Goal: Transaction & Acquisition: Purchase product/service

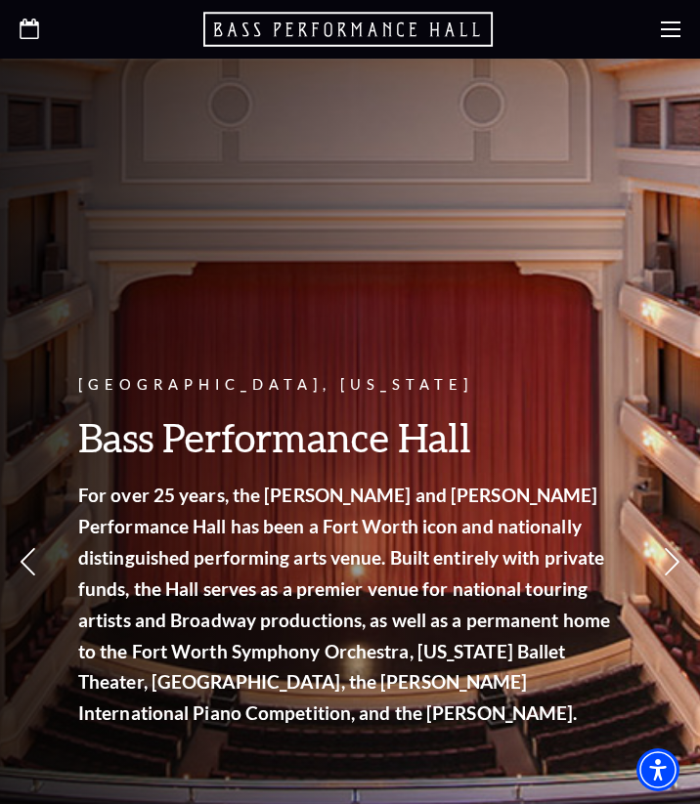
click at [28, 23] on use "Open this option" at bounding box center [30, 29] width 20 height 21
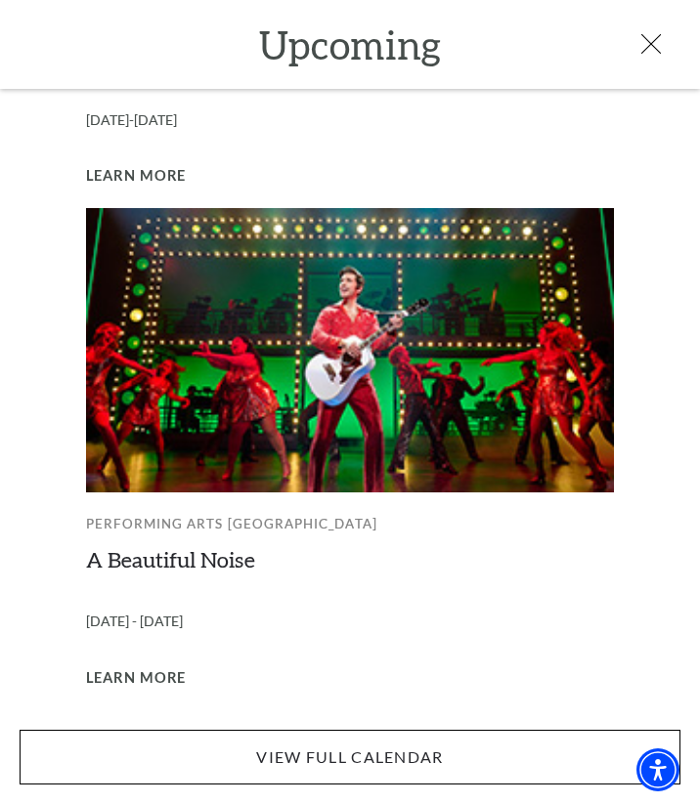
scroll to position [203, 0]
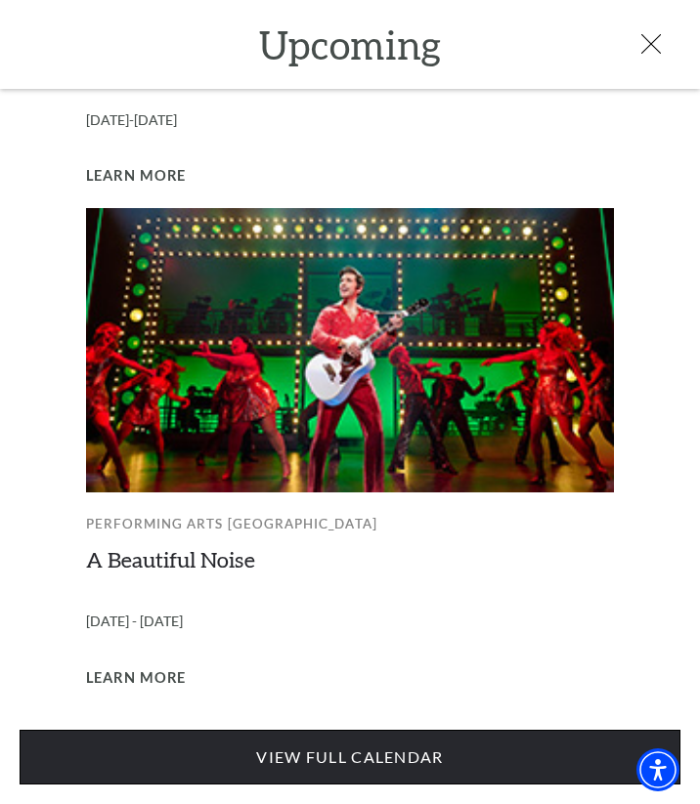
click at [313, 755] on link "View Full Calendar" at bounding box center [350, 757] width 661 height 55
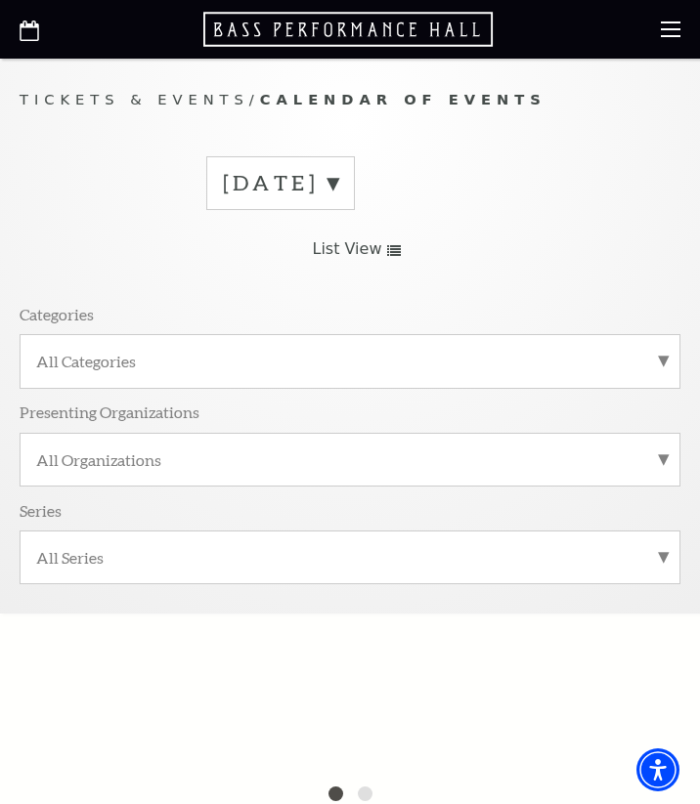
click at [276, 475] on div "All Organizations" at bounding box center [350, 460] width 661 height 54
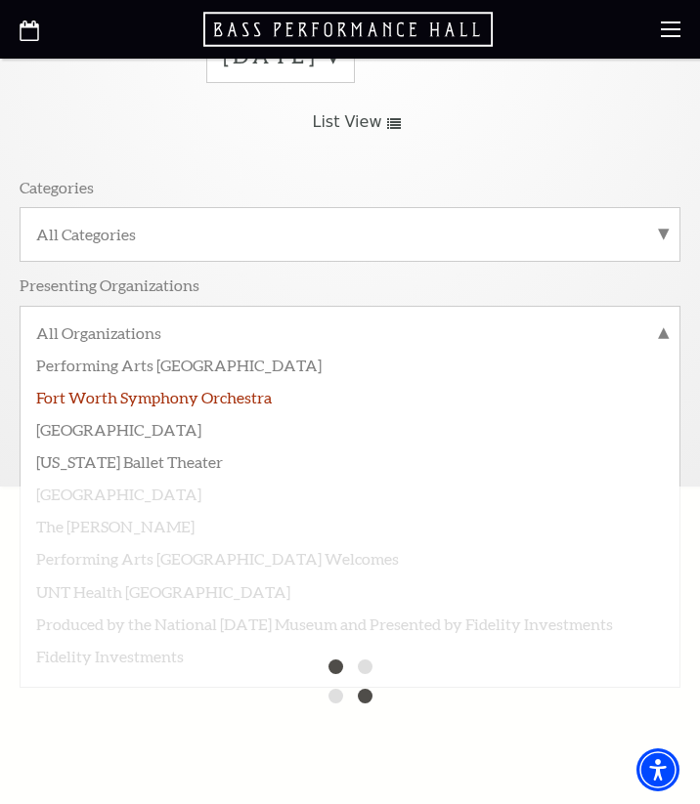
scroll to position [114, 0]
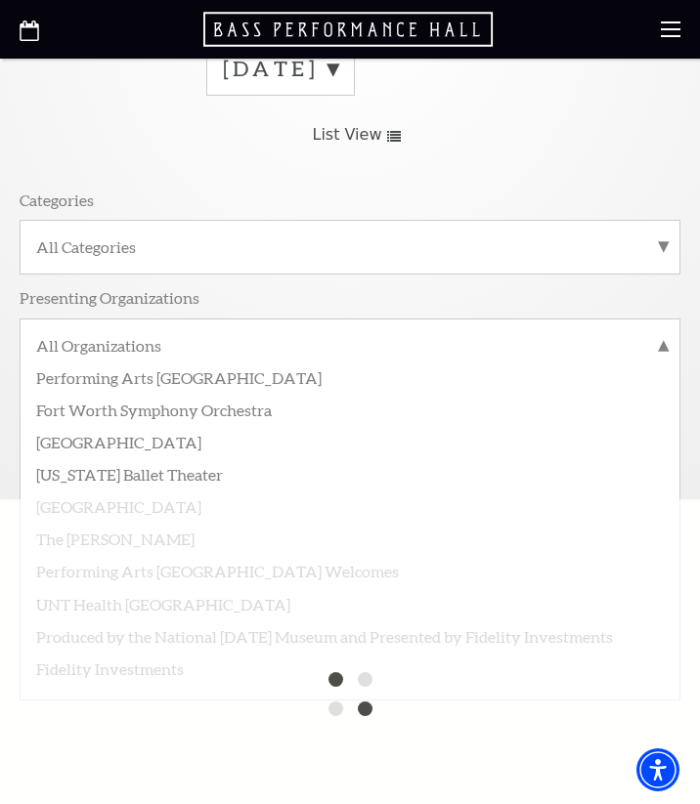
click at [260, 266] on div "All Categories" at bounding box center [350, 247] width 661 height 54
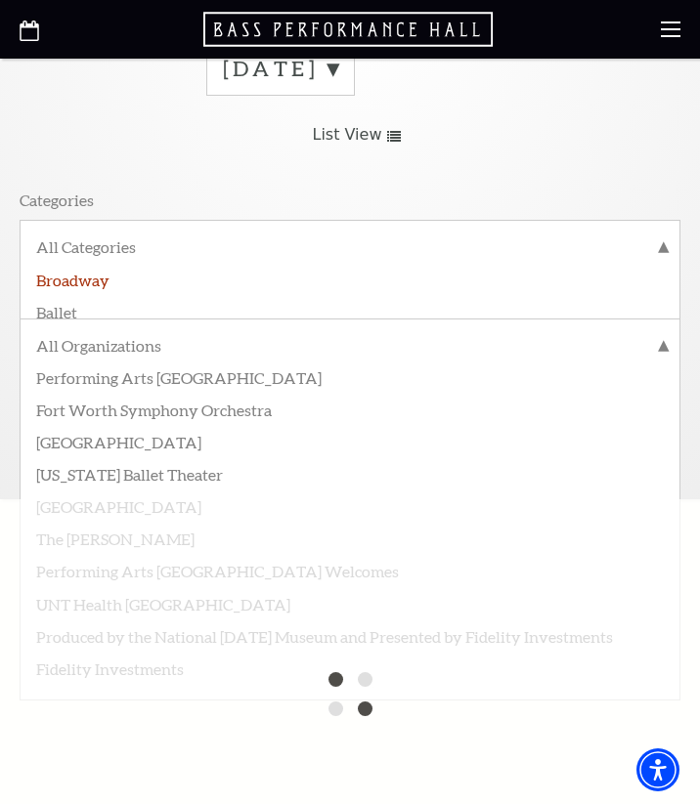
click at [77, 276] on label "Broadway" at bounding box center [349, 279] width 627 height 32
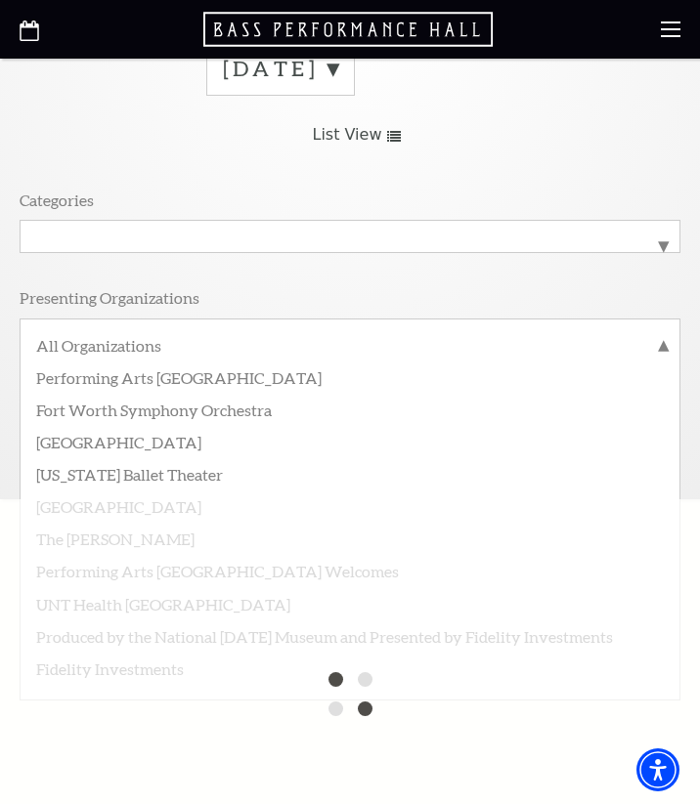
click at [120, 172] on div "September 2025 Grid View List View Categories All Categories Broadway Presentin…" at bounding box center [350, 262] width 661 height 471
click at [307, 356] on label "All Organizations" at bounding box center [349, 347] width 627 height 25
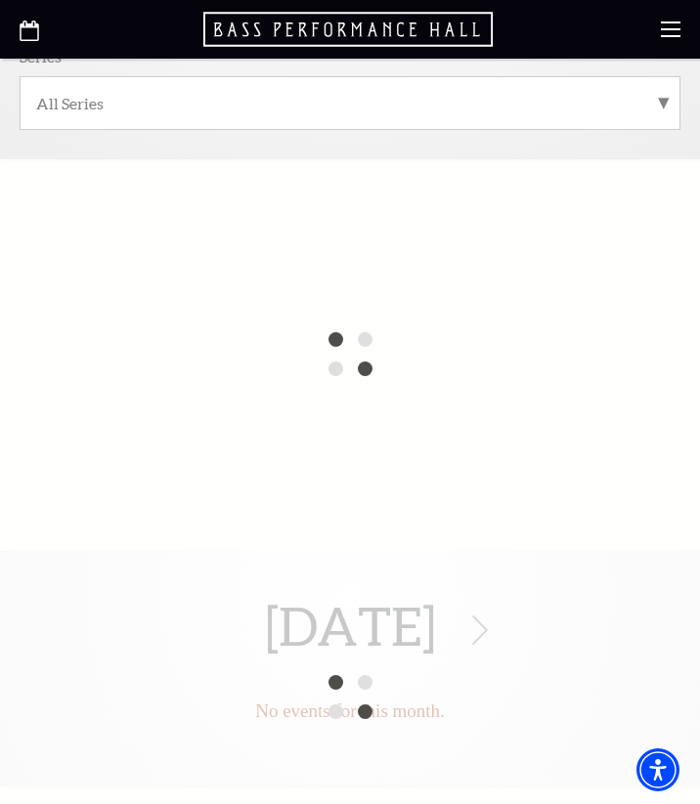
scroll to position [445, 0]
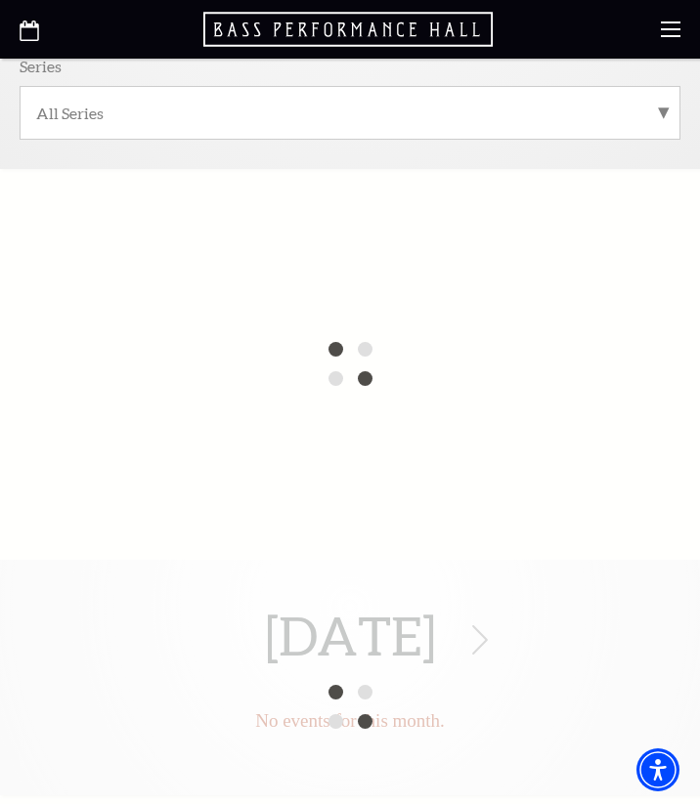
click at [664, 36] on use at bounding box center [671, 29] width 20 height 16
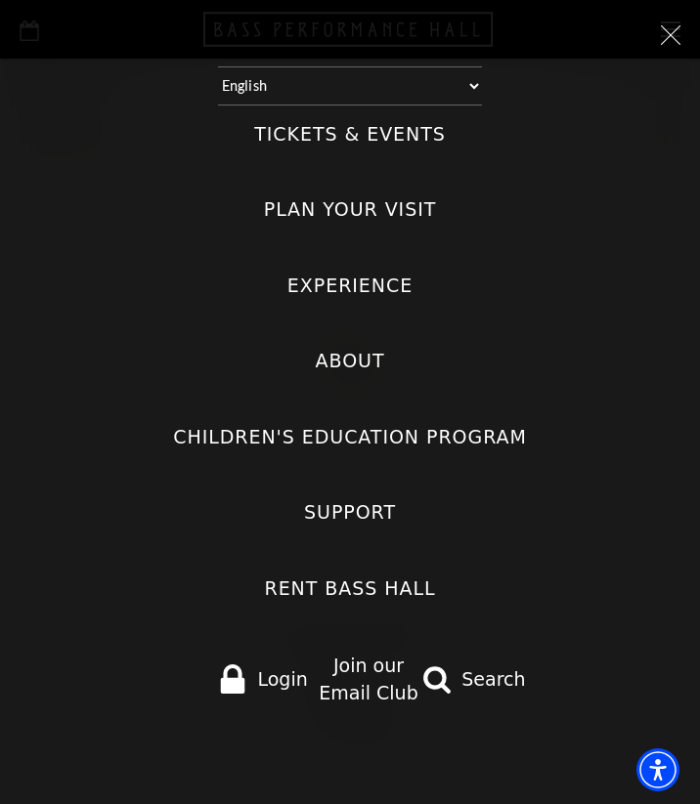
click at [365, 132] on label "Tickets & Events" at bounding box center [350, 134] width 192 height 26
click at [0, 0] on Events "Tickets & Events" at bounding box center [0, 0] width 0 height 0
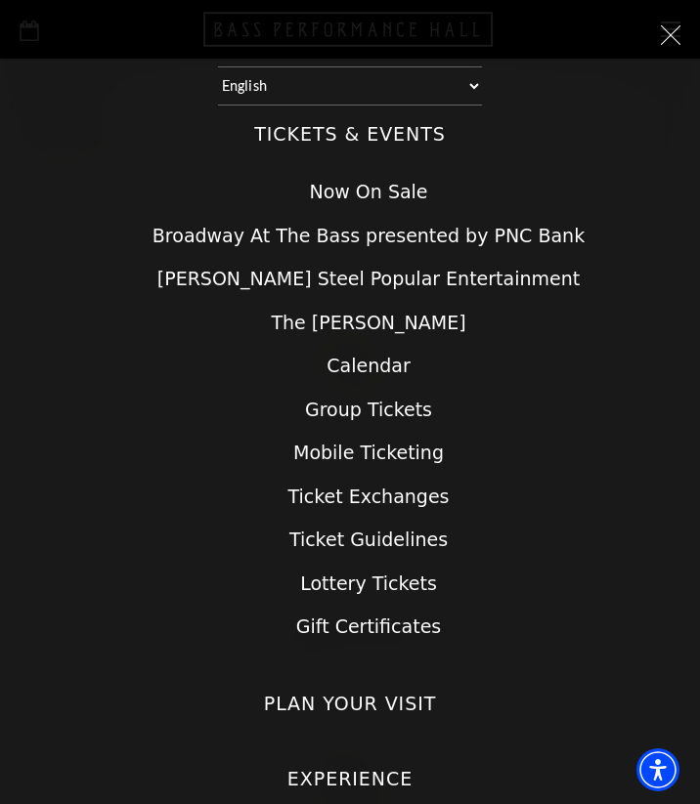
click at [419, 239] on link "Broadway At The Bass presented by PNC Bank" at bounding box center [368, 235] width 432 height 21
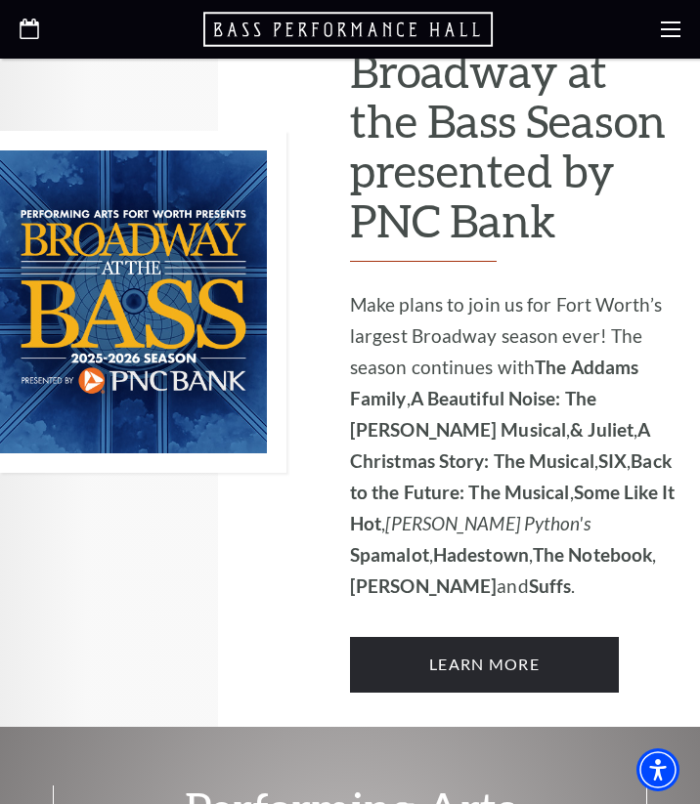
scroll to position [1408, 0]
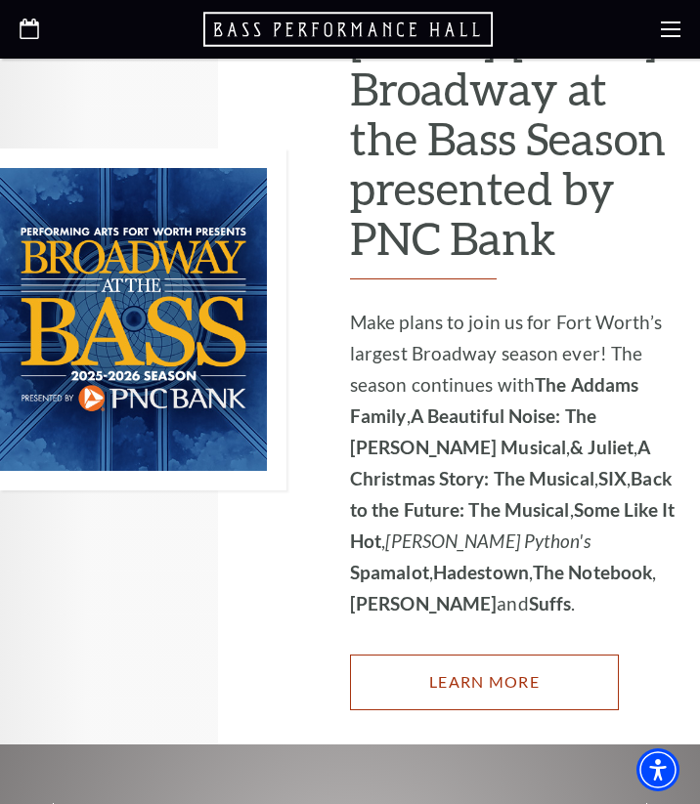
click at [534, 655] on link "Learn More" at bounding box center [484, 682] width 269 height 55
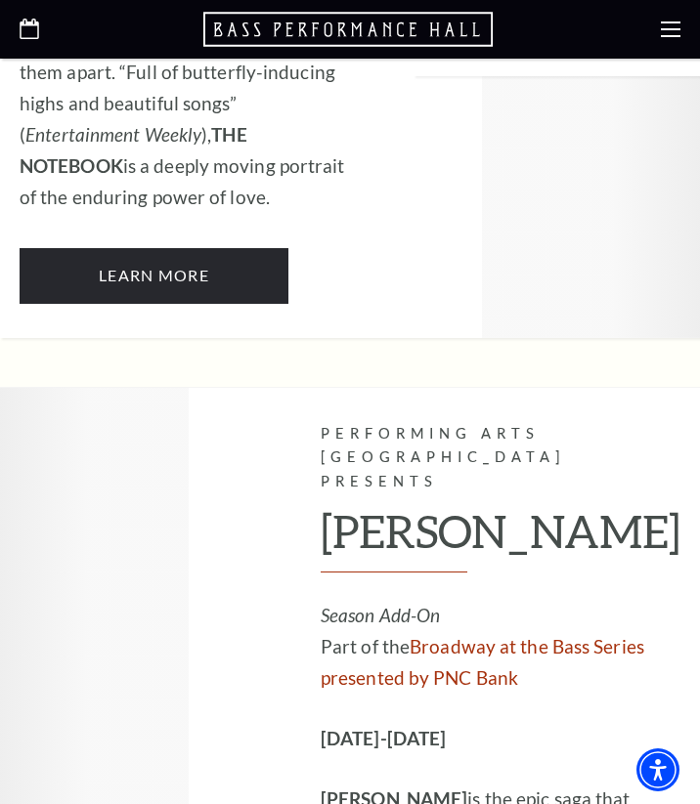
scroll to position [12065, 0]
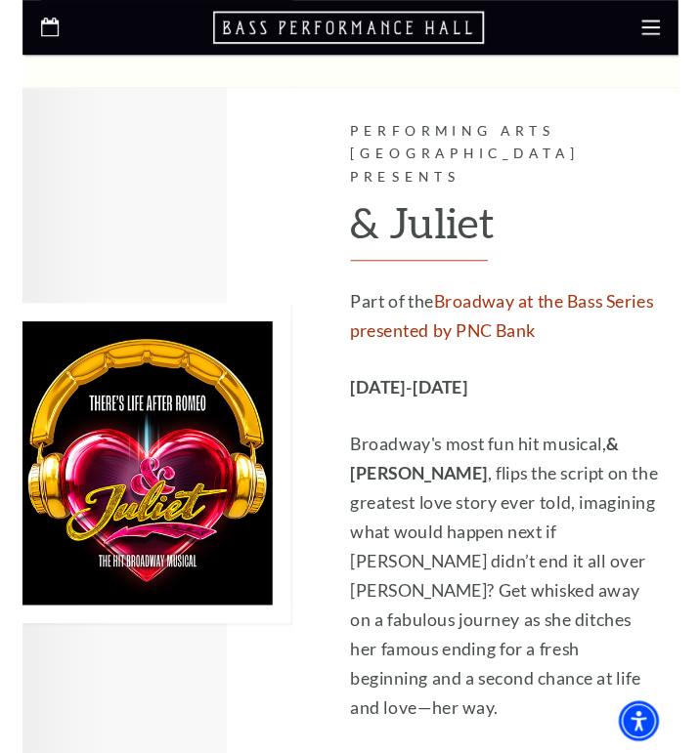
scroll to position [4123, 0]
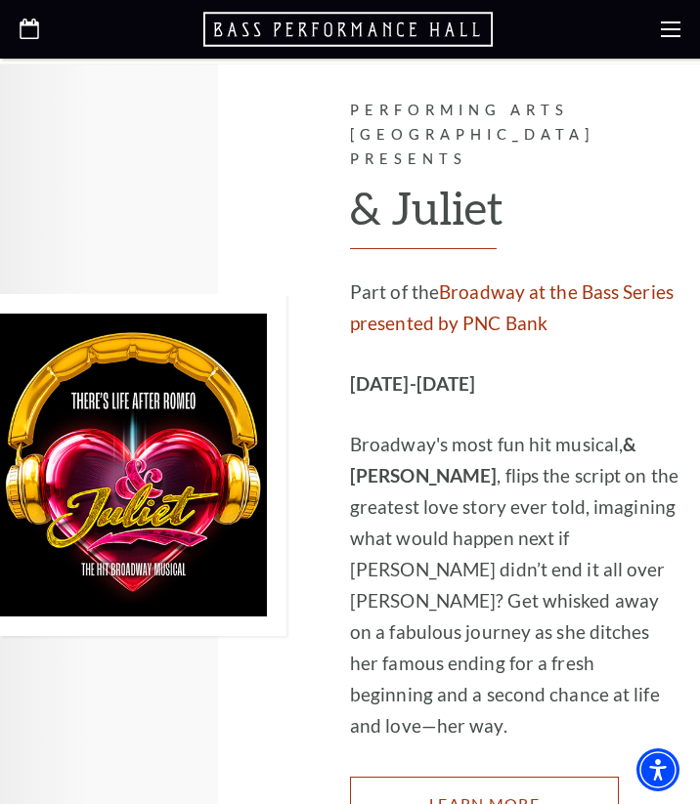
click at [493, 777] on link "Learn More" at bounding box center [484, 804] width 269 height 55
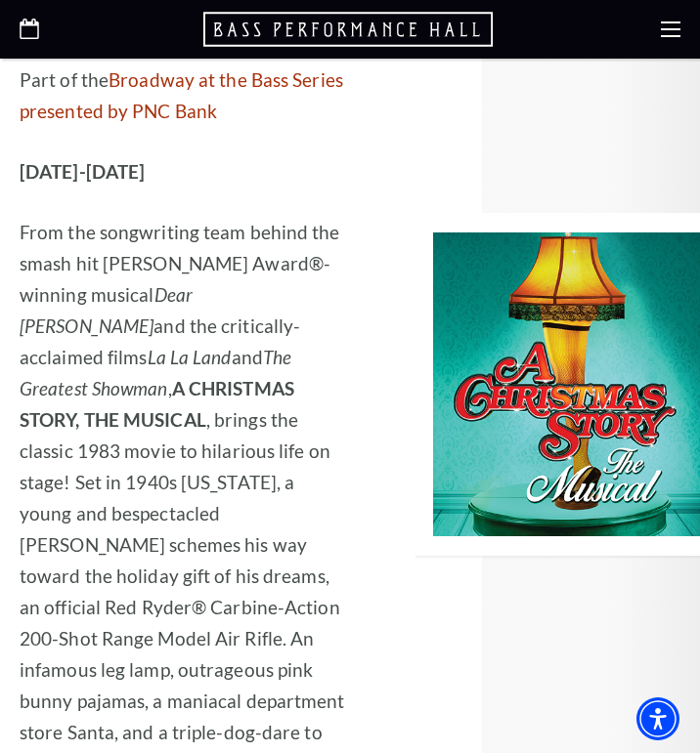
scroll to position [5273, 0]
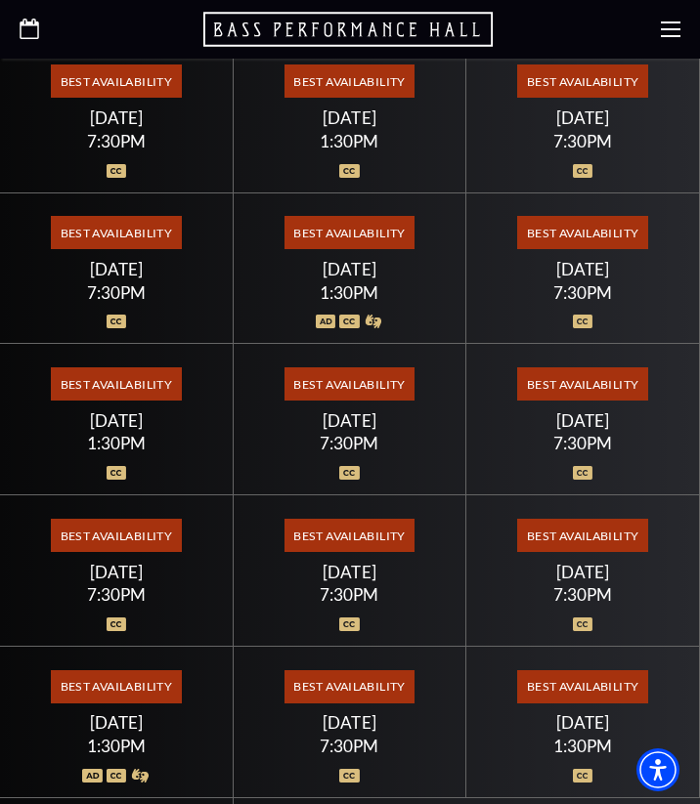
scroll to position [794, 0]
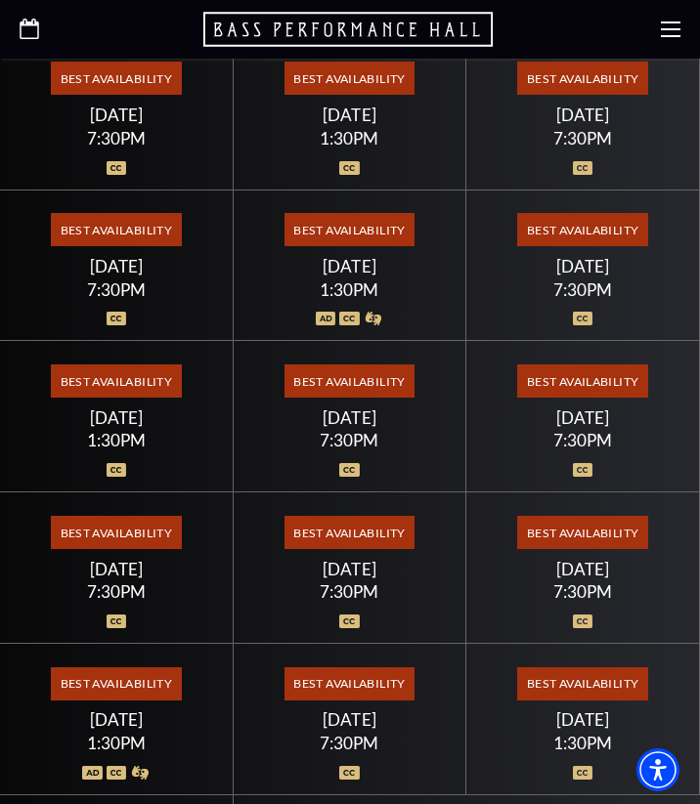
click at [351, 228] on span "Best Availability" at bounding box center [349, 229] width 130 height 33
click at [345, 227] on span "Best Availability" at bounding box center [349, 229] width 130 height 33
click at [342, 224] on span "Best Availability" at bounding box center [349, 229] width 130 height 33
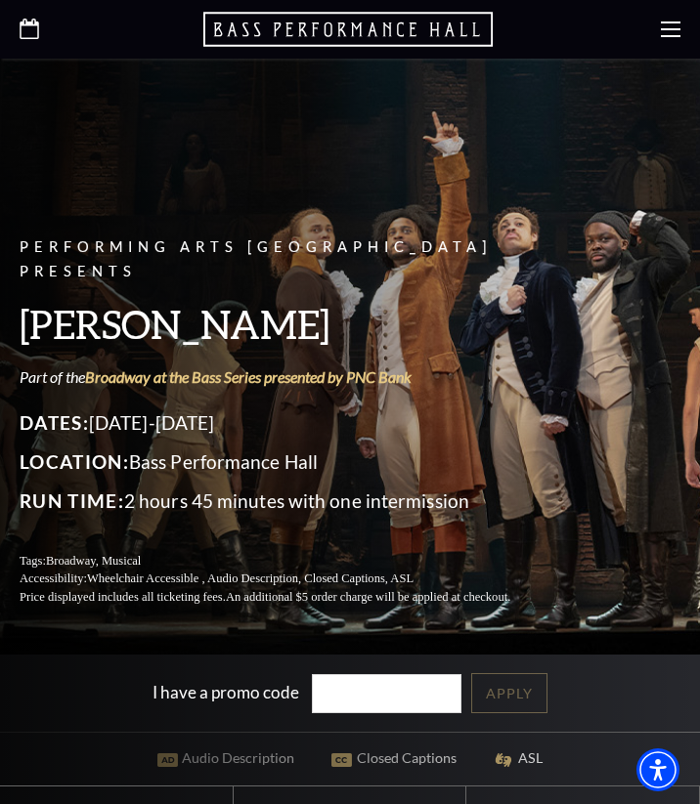
scroll to position [0, 0]
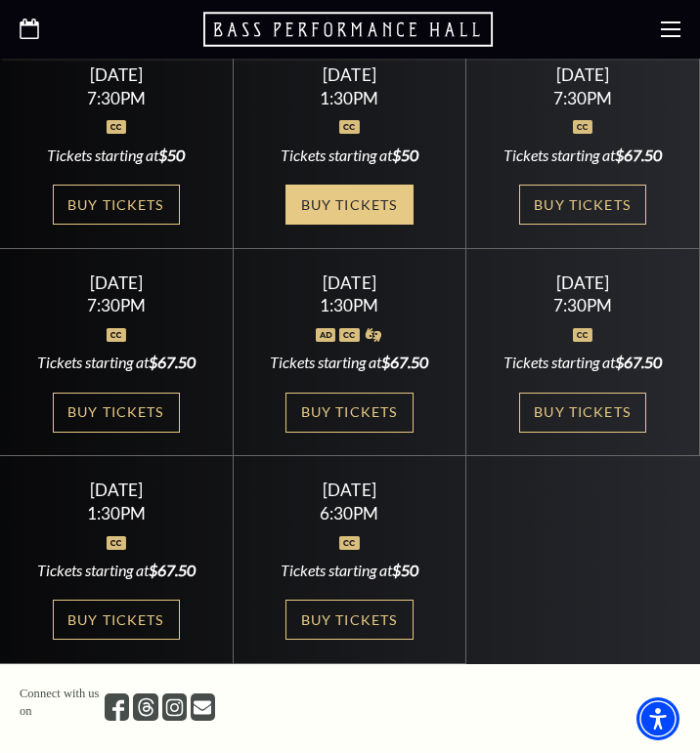
scroll to position [753, 0]
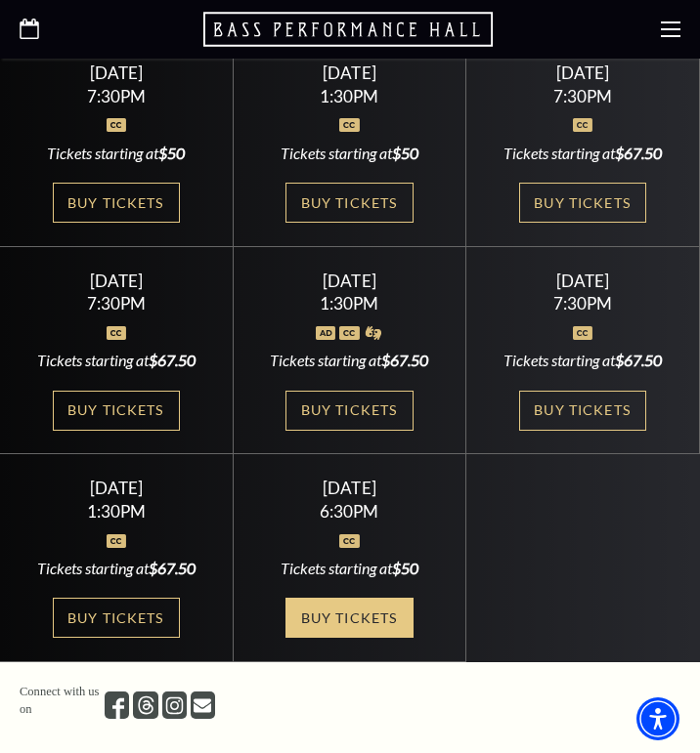
click at [369, 638] on link "Buy Tickets" at bounding box center [348, 618] width 127 height 40
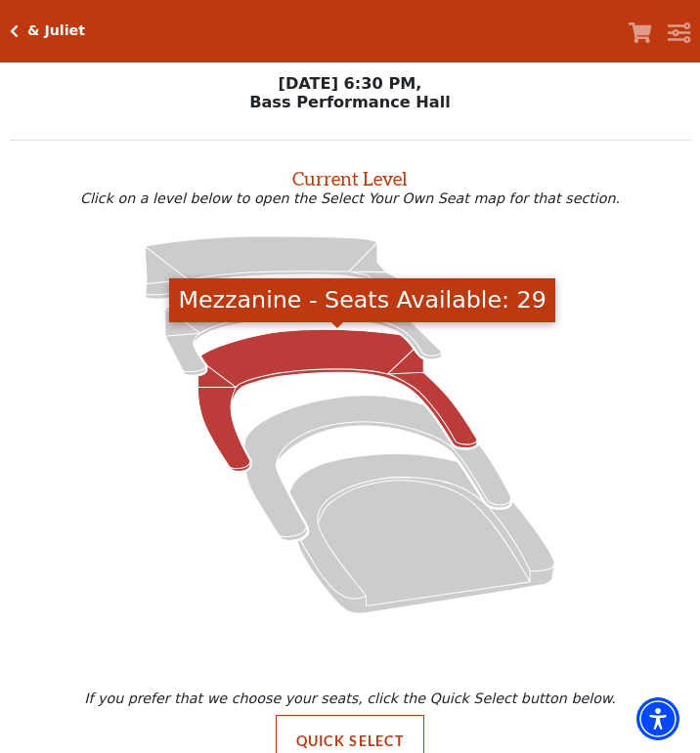
click at [316, 344] on icon "Mezzanine - Seats Available: 29" at bounding box center [337, 400] width 279 height 142
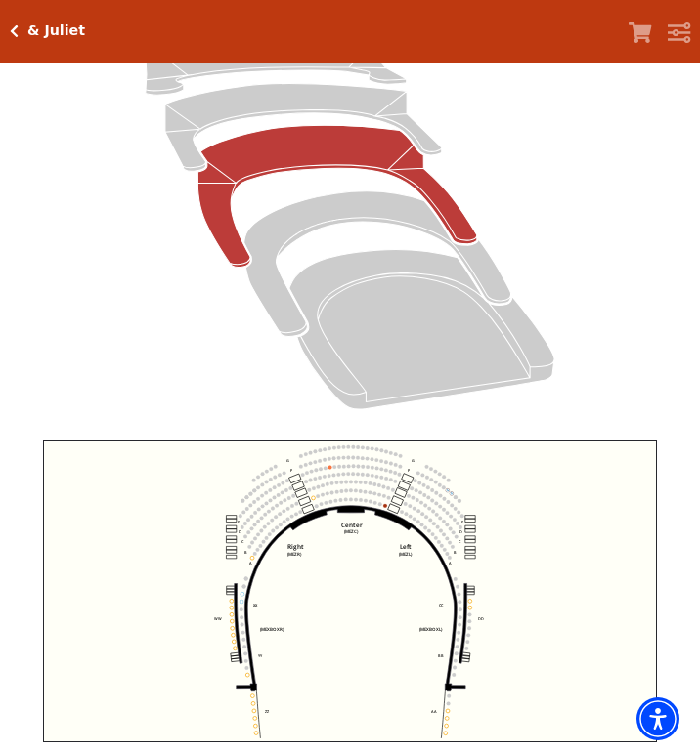
scroll to position [288, 0]
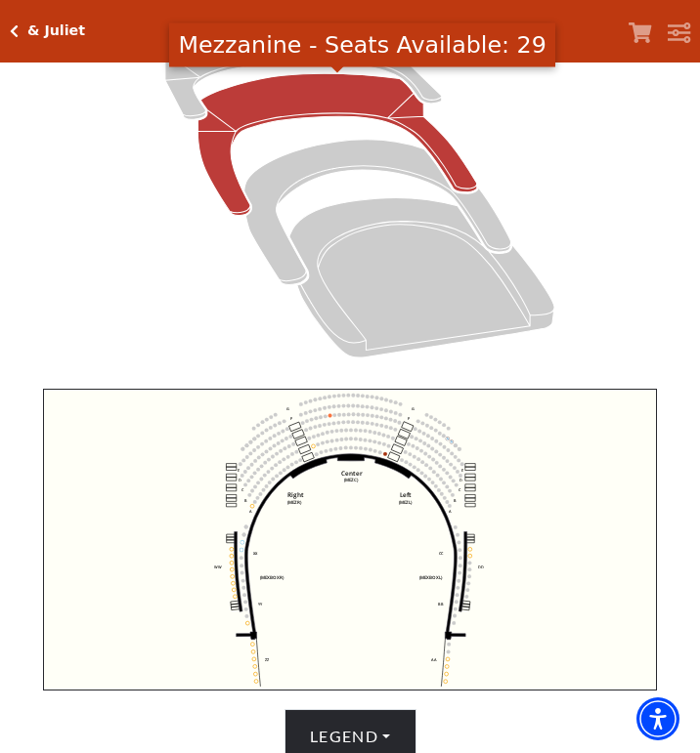
click at [233, 571] on circle at bounding box center [233, 570] width 4 height 4
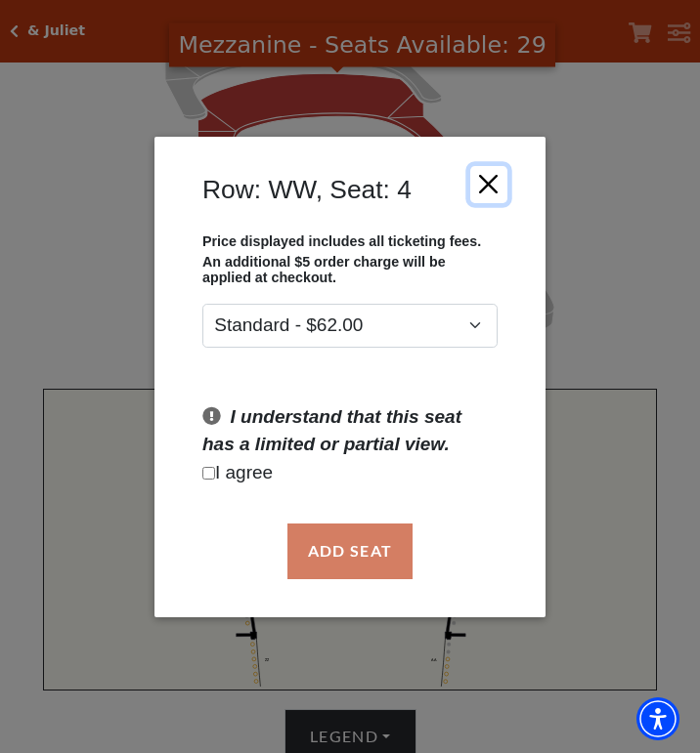
click at [494, 182] on button "Close" at bounding box center [488, 183] width 37 height 37
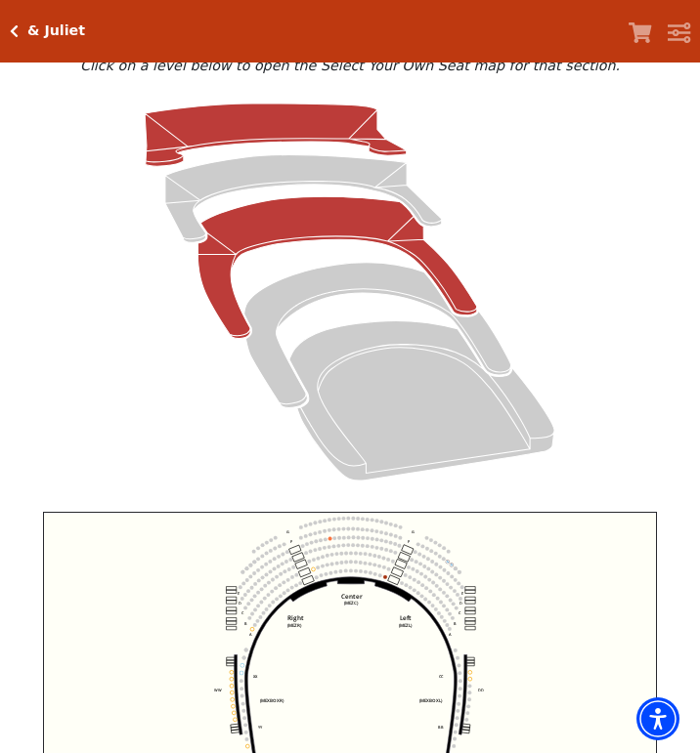
click at [277, 126] on icon "Upper Gallery - Seats Available: 311" at bounding box center [276, 135] width 262 height 63
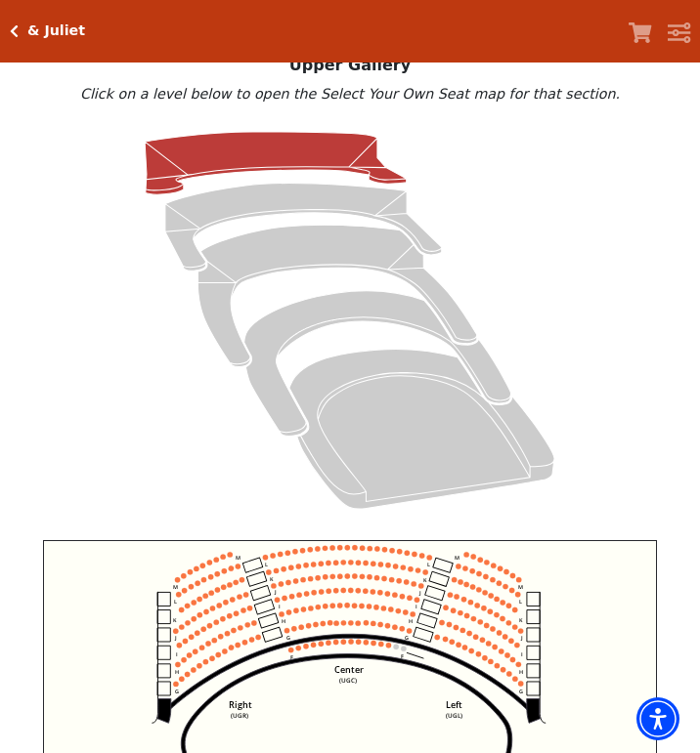
scroll to position [162, 0]
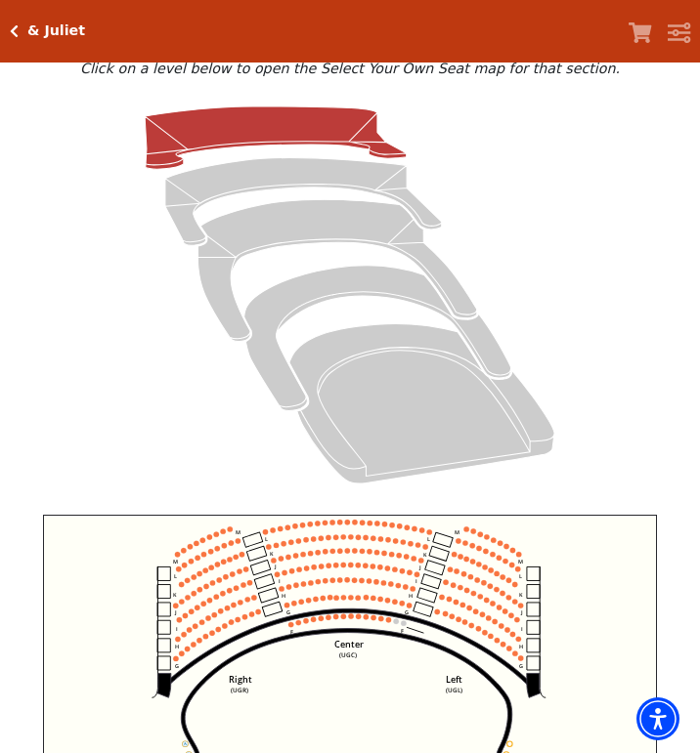
click at [341, 582] on circle at bounding box center [340, 579] width 5 height 5
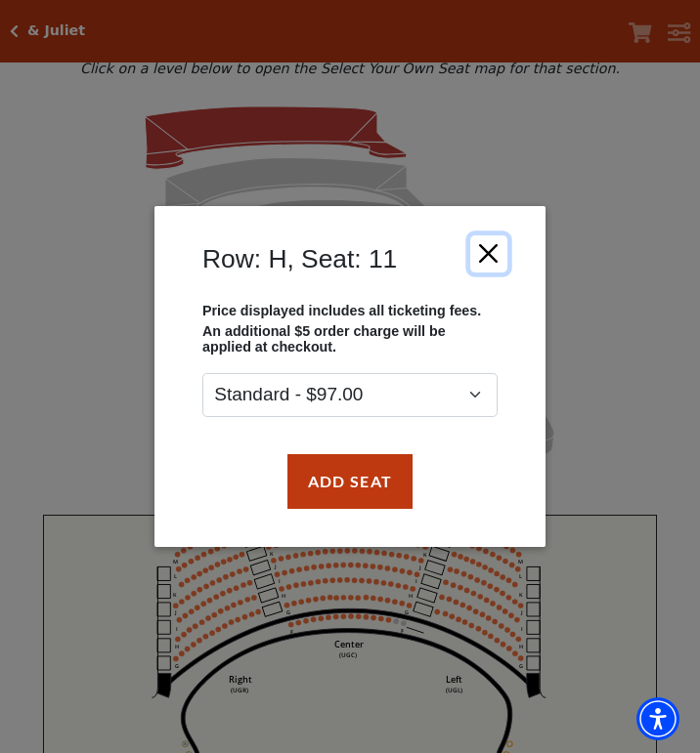
click at [489, 250] on button "Close" at bounding box center [488, 253] width 37 height 37
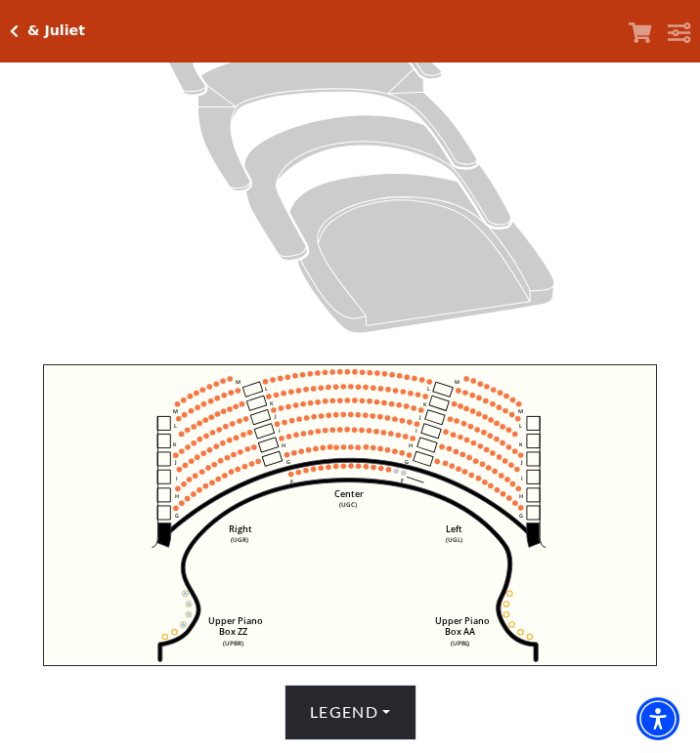
scroll to position [320, 0]
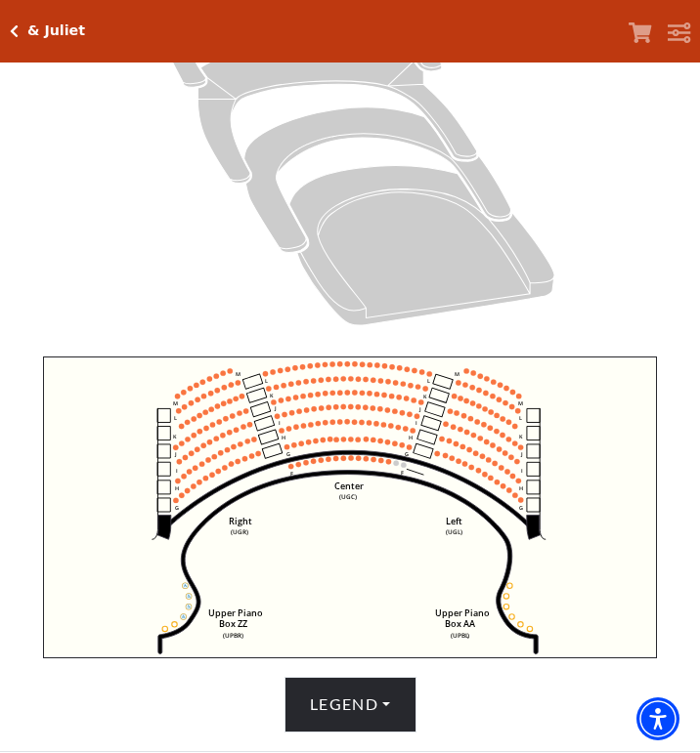
click at [173, 627] on use "Seat Selected" at bounding box center [175, 624] width 6 height 6
click at [177, 625] on circle at bounding box center [174, 624] width 5 height 5
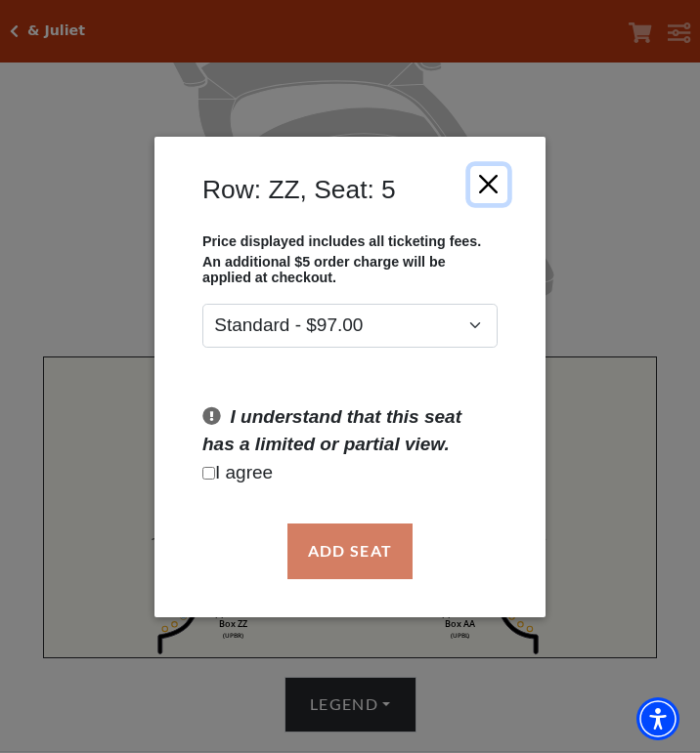
click at [491, 176] on button "Close" at bounding box center [488, 183] width 37 height 37
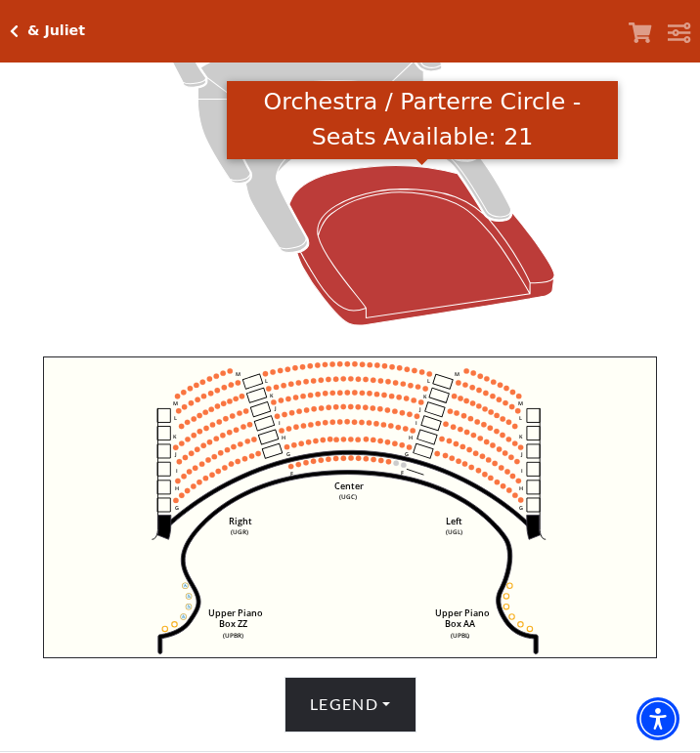
click at [453, 267] on icon "Orchestra / Parterre Circle - Seats Available: 21" at bounding box center [421, 246] width 265 height 160
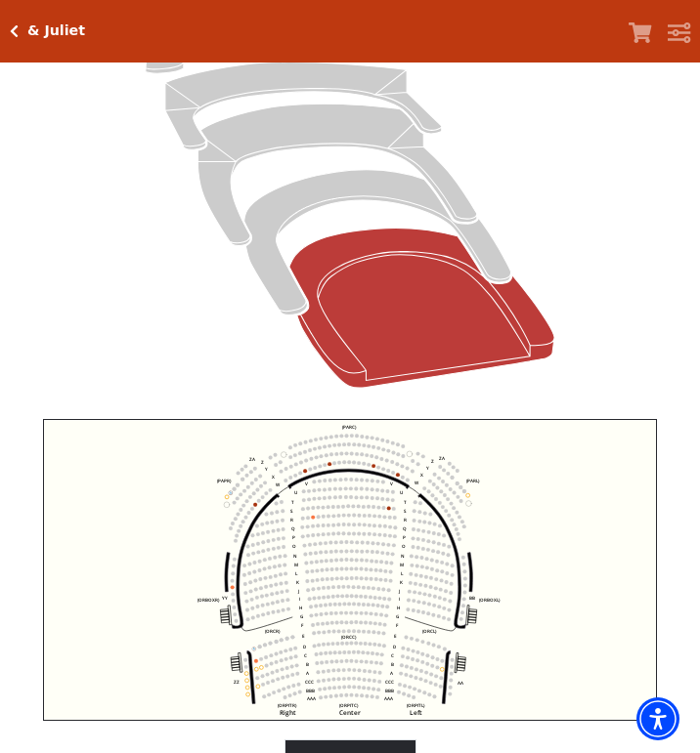
scroll to position [267, 0]
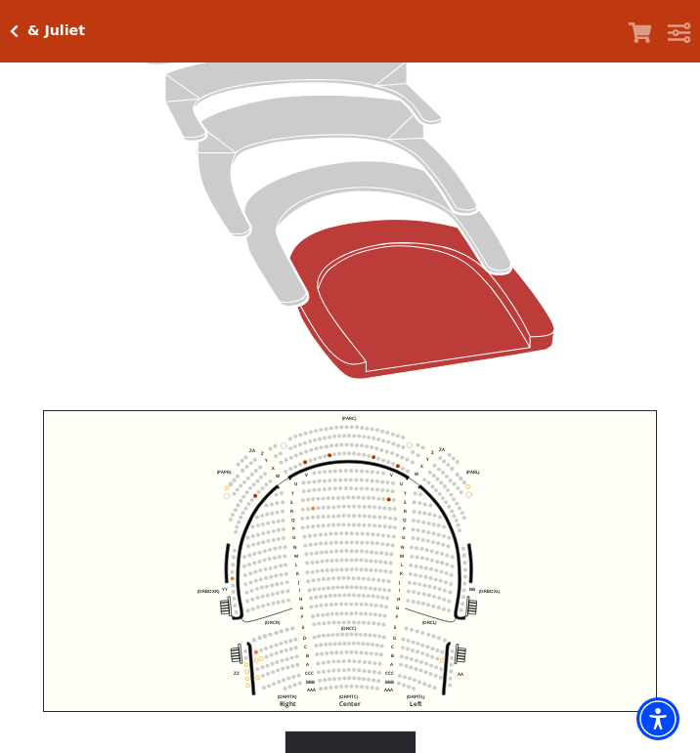
click at [374, 458] on circle at bounding box center [374, 457] width 4 height 4
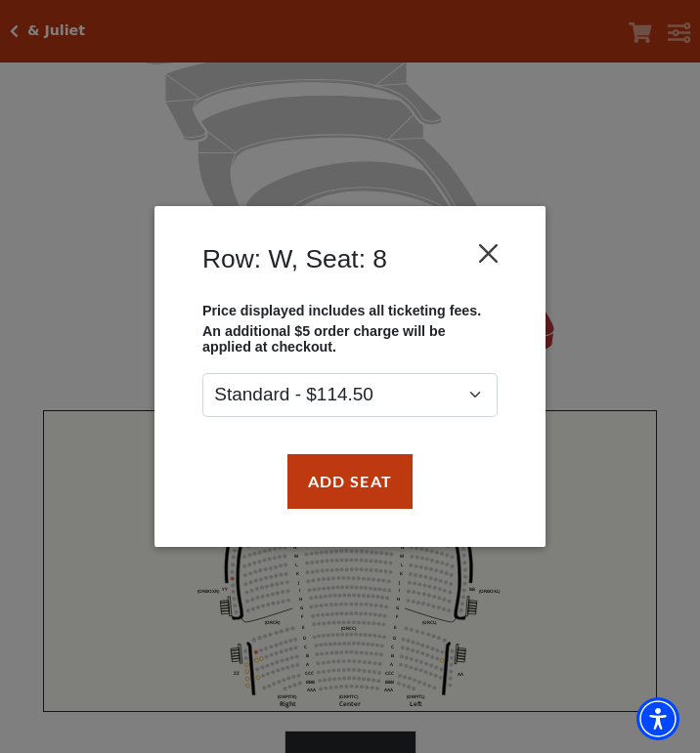
click at [486, 249] on button "Close" at bounding box center [488, 253] width 37 height 37
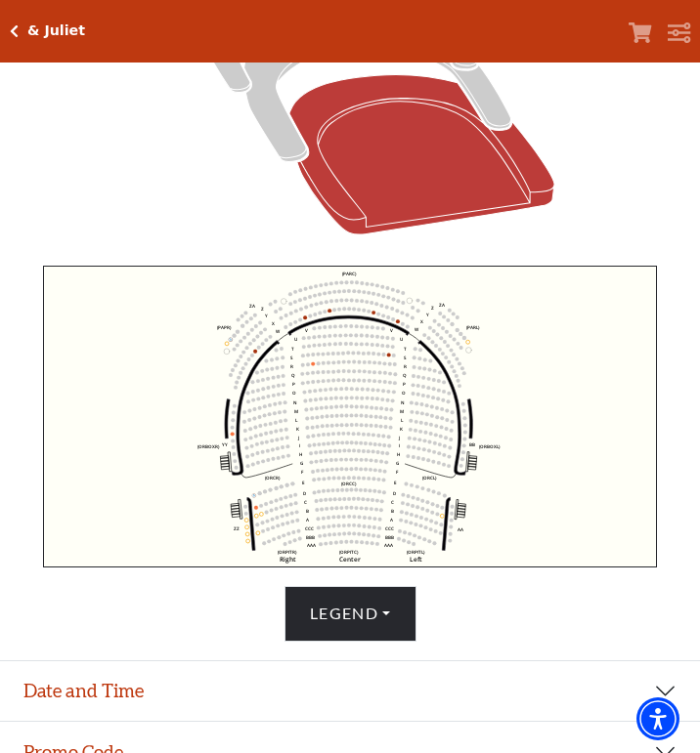
scroll to position [422, 0]
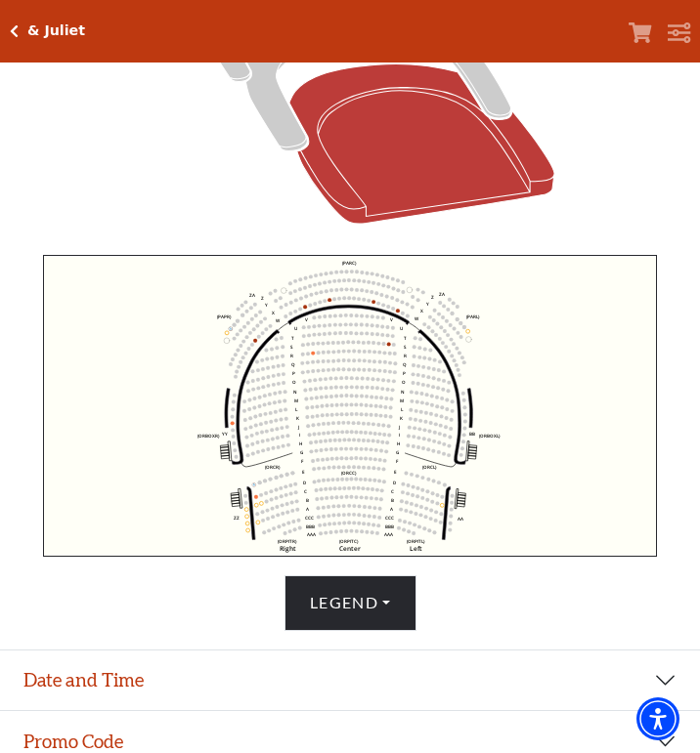
click at [234, 425] on circle at bounding box center [234, 423] width 4 height 4
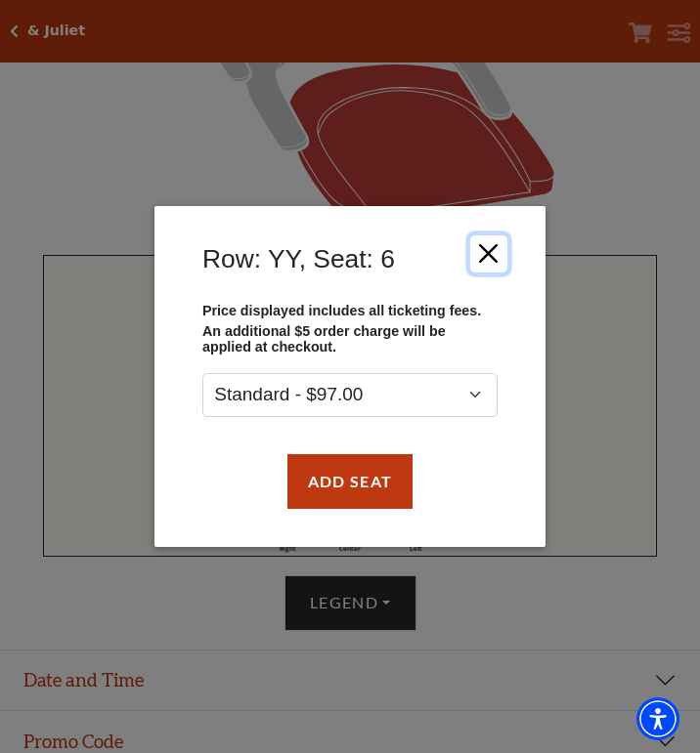
click at [492, 250] on button "Close" at bounding box center [488, 253] width 37 height 37
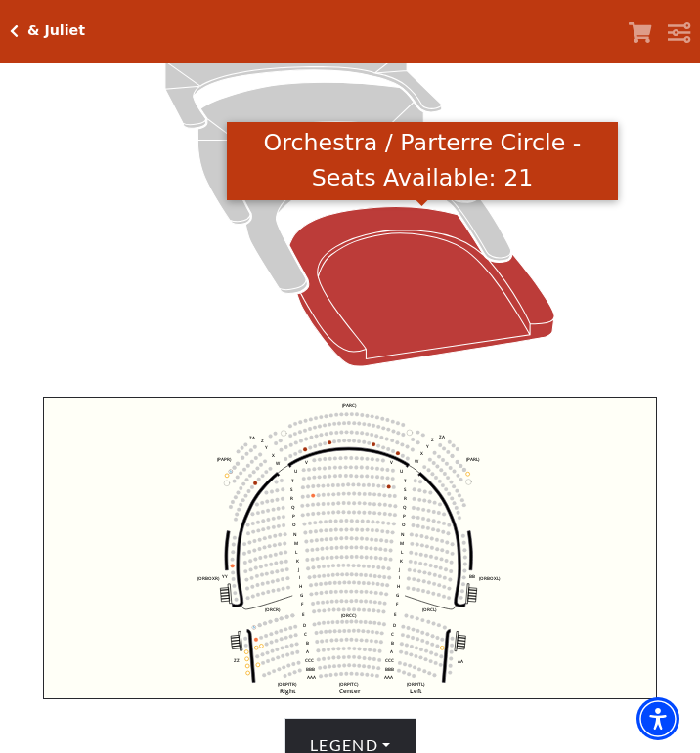
scroll to position [0, 0]
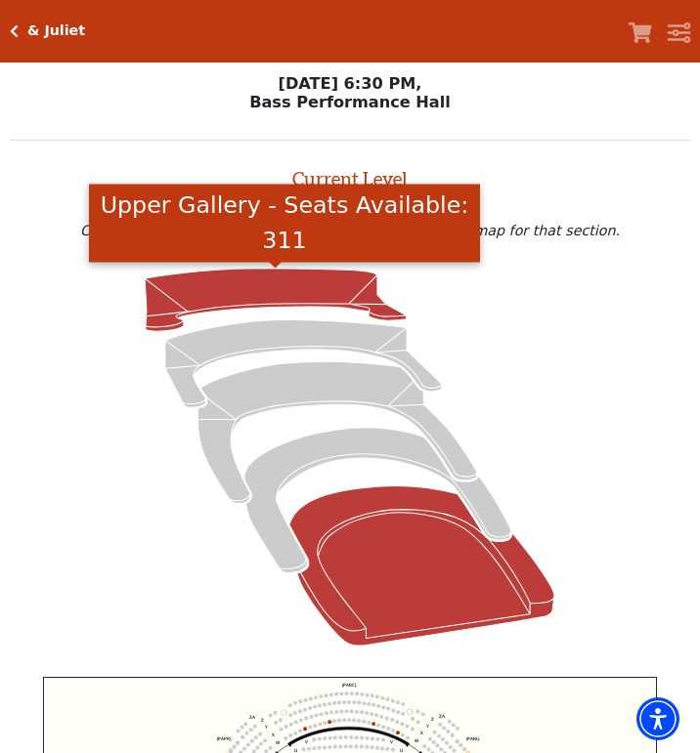
click at [279, 300] on icon "Upper Gallery - Seats Available: 311" at bounding box center [276, 300] width 262 height 63
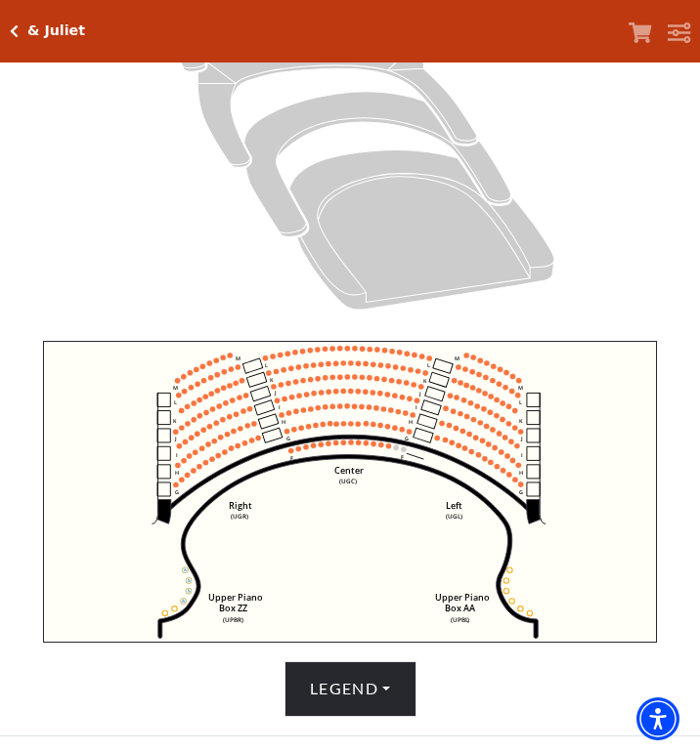
scroll to position [347, 0]
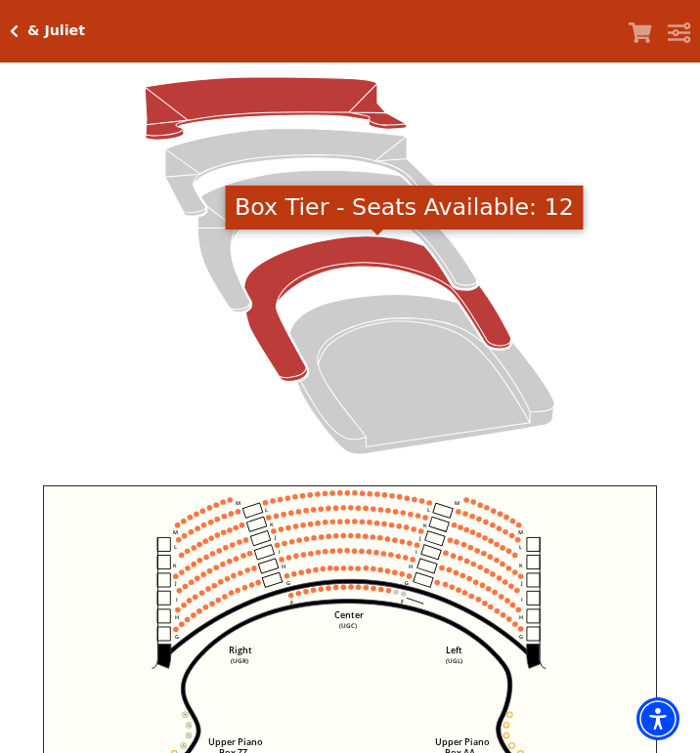
click at [366, 266] on icon "Box Tier - Seats Available: 12" at bounding box center [377, 309] width 267 height 146
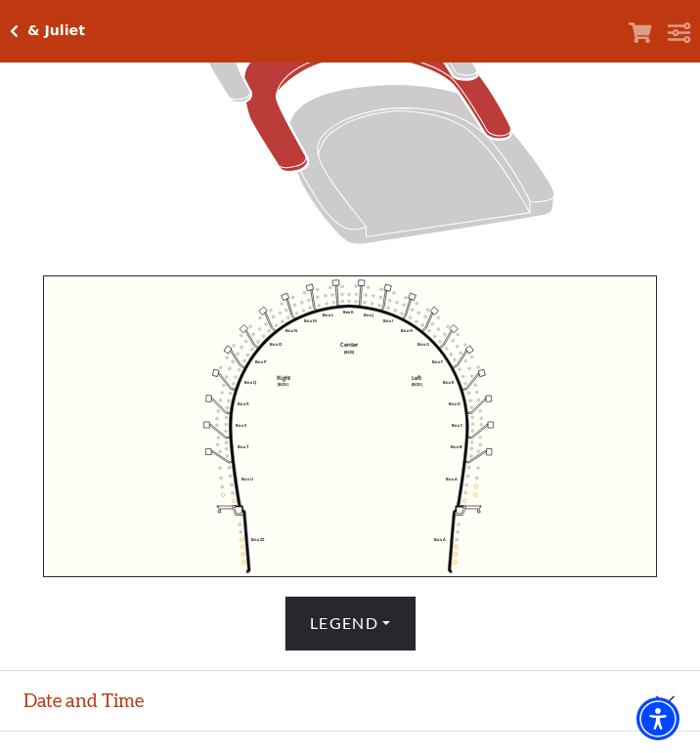
scroll to position [422, 0]
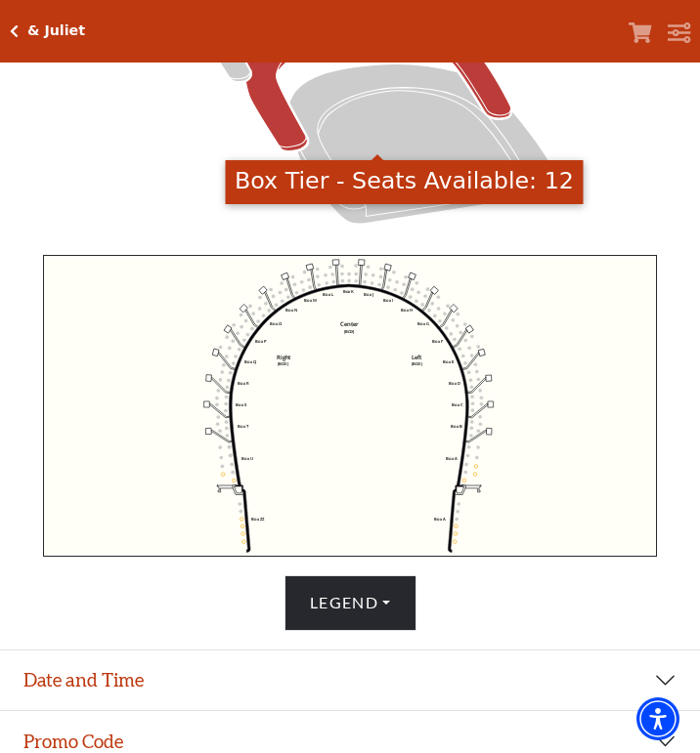
click at [457, 529] on icon "Left (BOX) Right (BOX) Center (BOX) Box ZZ Box U Box T Box S Box R Box Q Box P …" at bounding box center [349, 406] width 613 height 303
click at [458, 529] on icon "Left (BOX) Right (BOX) Center (BOX) Box ZZ Box U Box T Box S Box R Box Q Box P …" at bounding box center [349, 406] width 613 height 303
click at [458, 532] on icon "Left (BOX) Right (BOX) Center (BOX) Box ZZ Box U Box T Box S Box R Box Q Box P …" at bounding box center [349, 406] width 613 height 303
click at [456, 535] on circle at bounding box center [457, 535] width 4 height 4
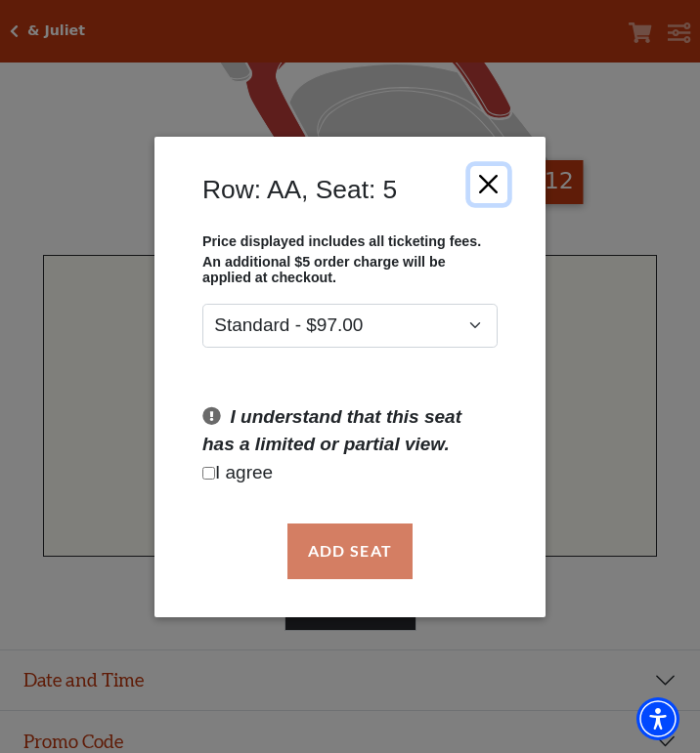
click at [496, 184] on button "Close" at bounding box center [488, 183] width 37 height 37
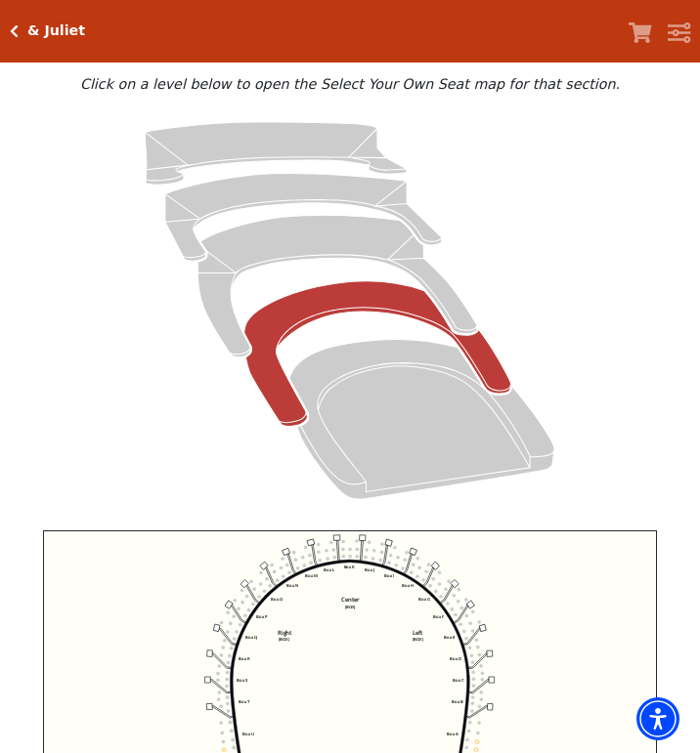
scroll to position [0, 0]
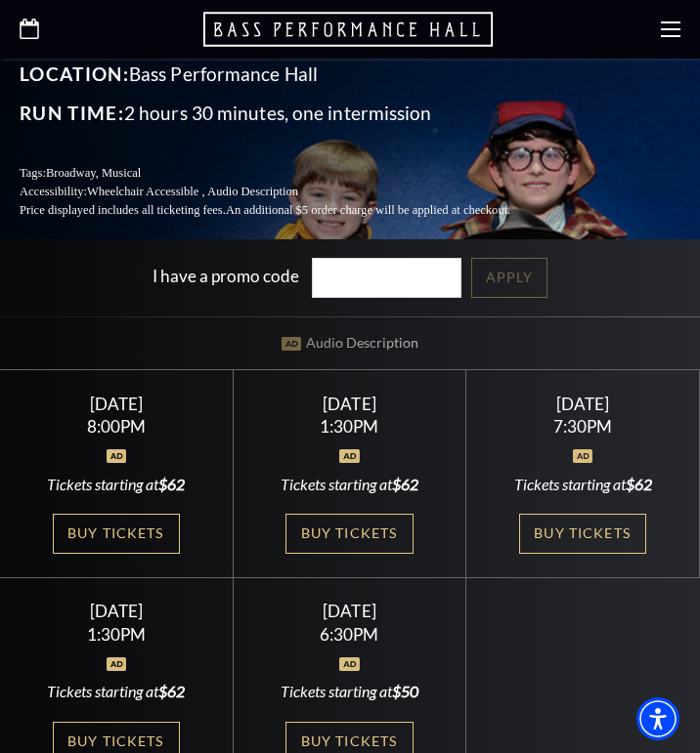
scroll to position [473, 0]
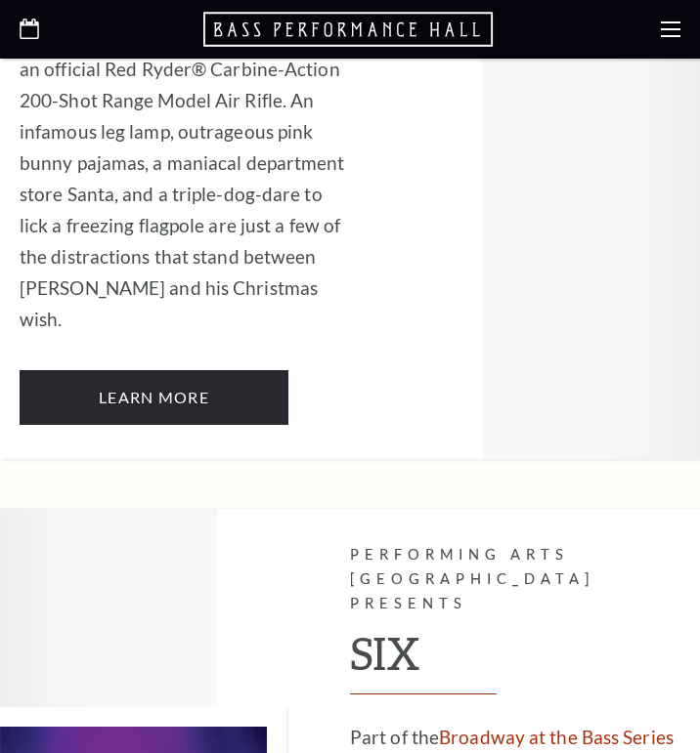
scroll to position [5273, 0]
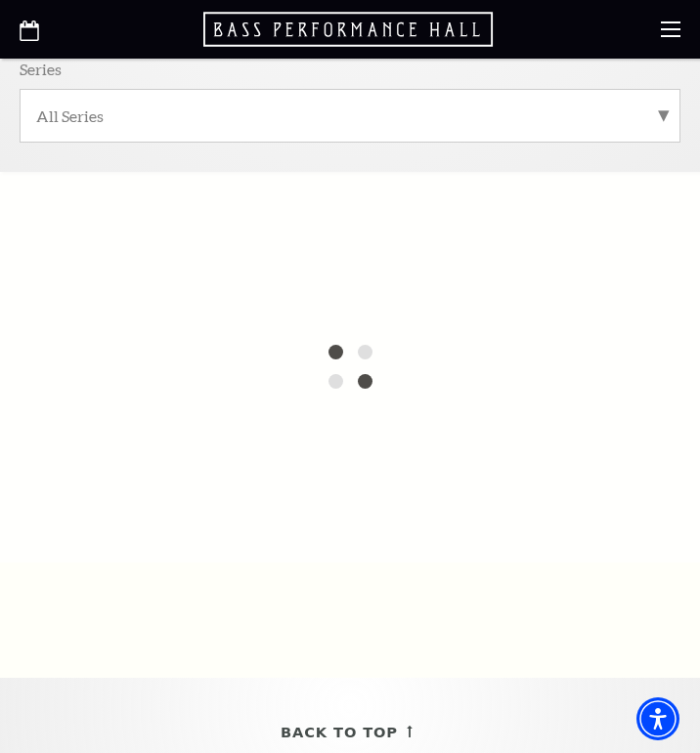
scroll to position [445, 0]
